Goal: Navigation & Orientation: Find specific page/section

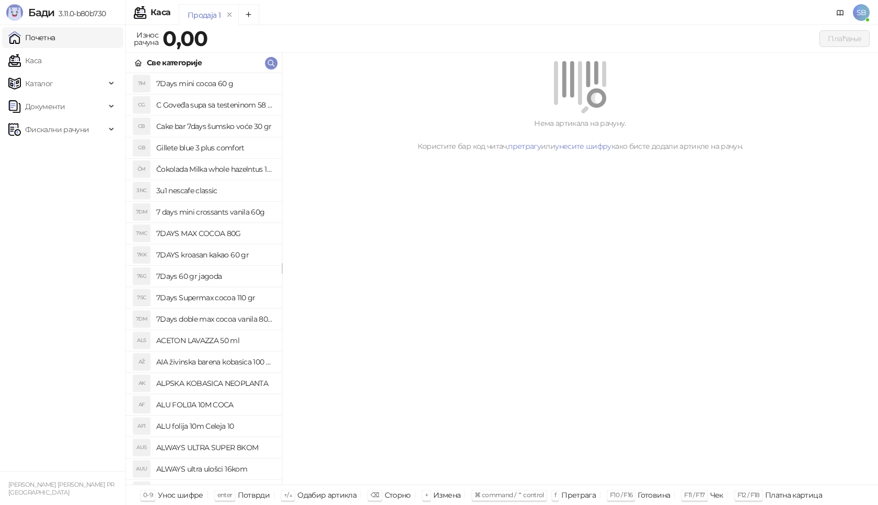
click at [51, 43] on link "Почетна" at bounding box center [31, 37] width 47 height 21
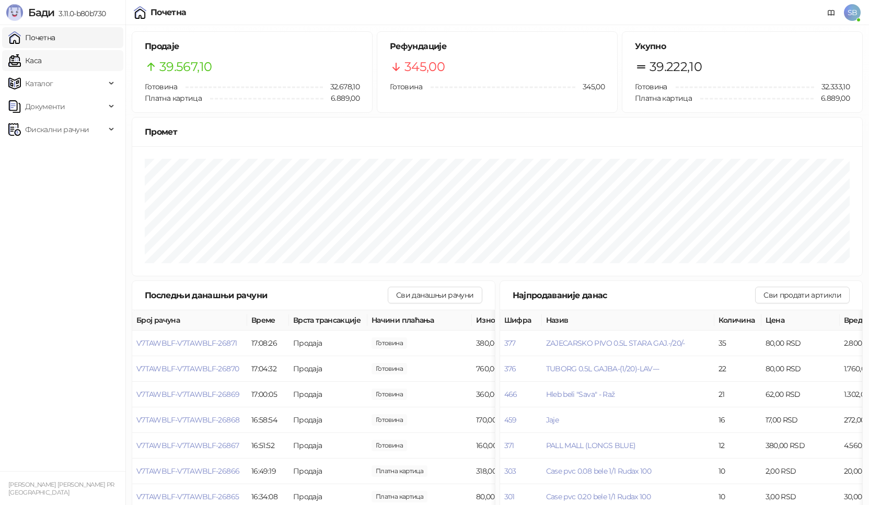
click at [41, 59] on link "Каса" at bounding box center [24, 60] width 33 height 21
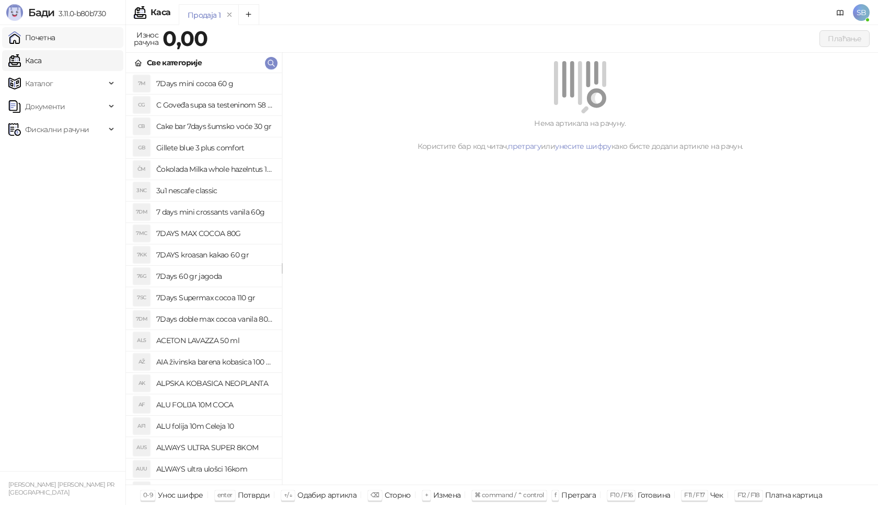
click at [55, 41] on link "Почетна" at bounding box center [31, 37] width 47 height 21
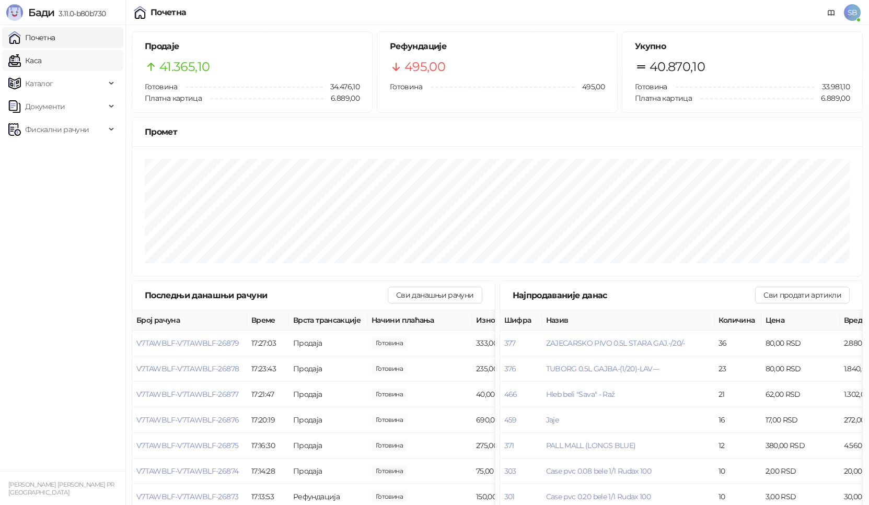
click at [41, 53] on link "Каса" at bounding box center [24, 60] width 33 height 21
click at [55, 40] on link "Почетна" at bounding box center [31, 37] width 47 height 21
